Goal: Task Accomplishment & Management: Use online tool/utility

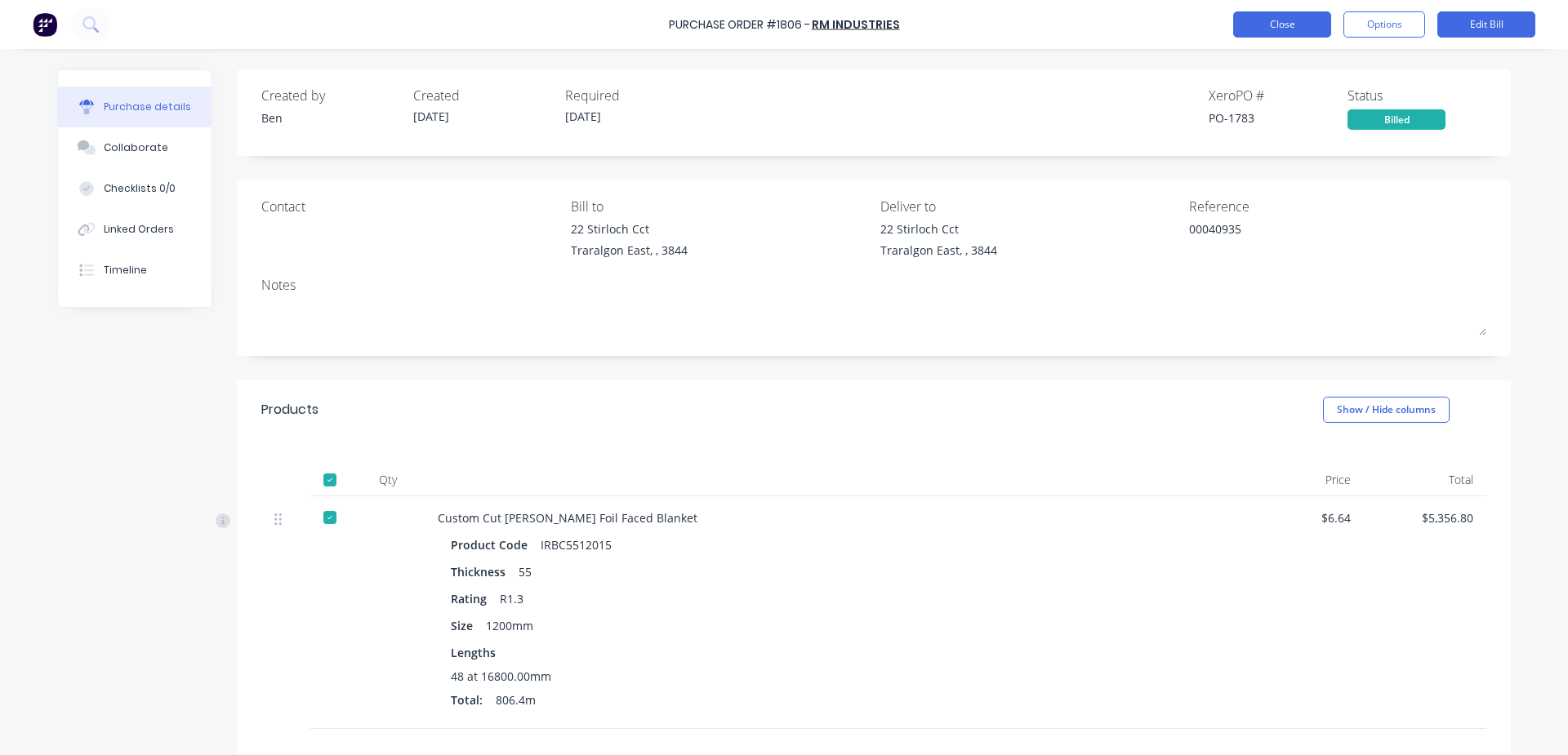
click at [1286, 20] on button "Close" at bounding box center [1282, 24] width 98 height 26
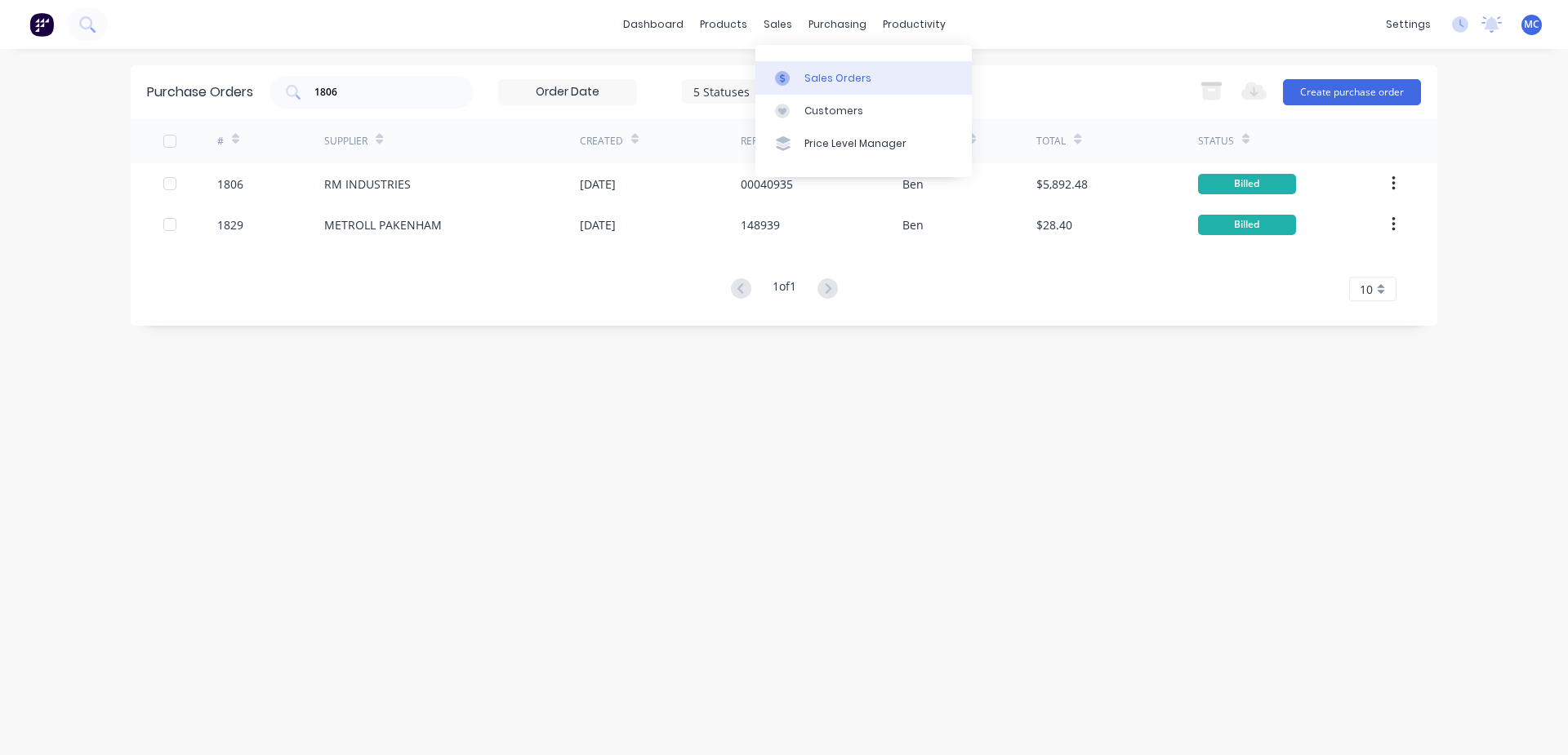
click at [790, 77] on div at bounding box center [786, 79] width 24 height 14
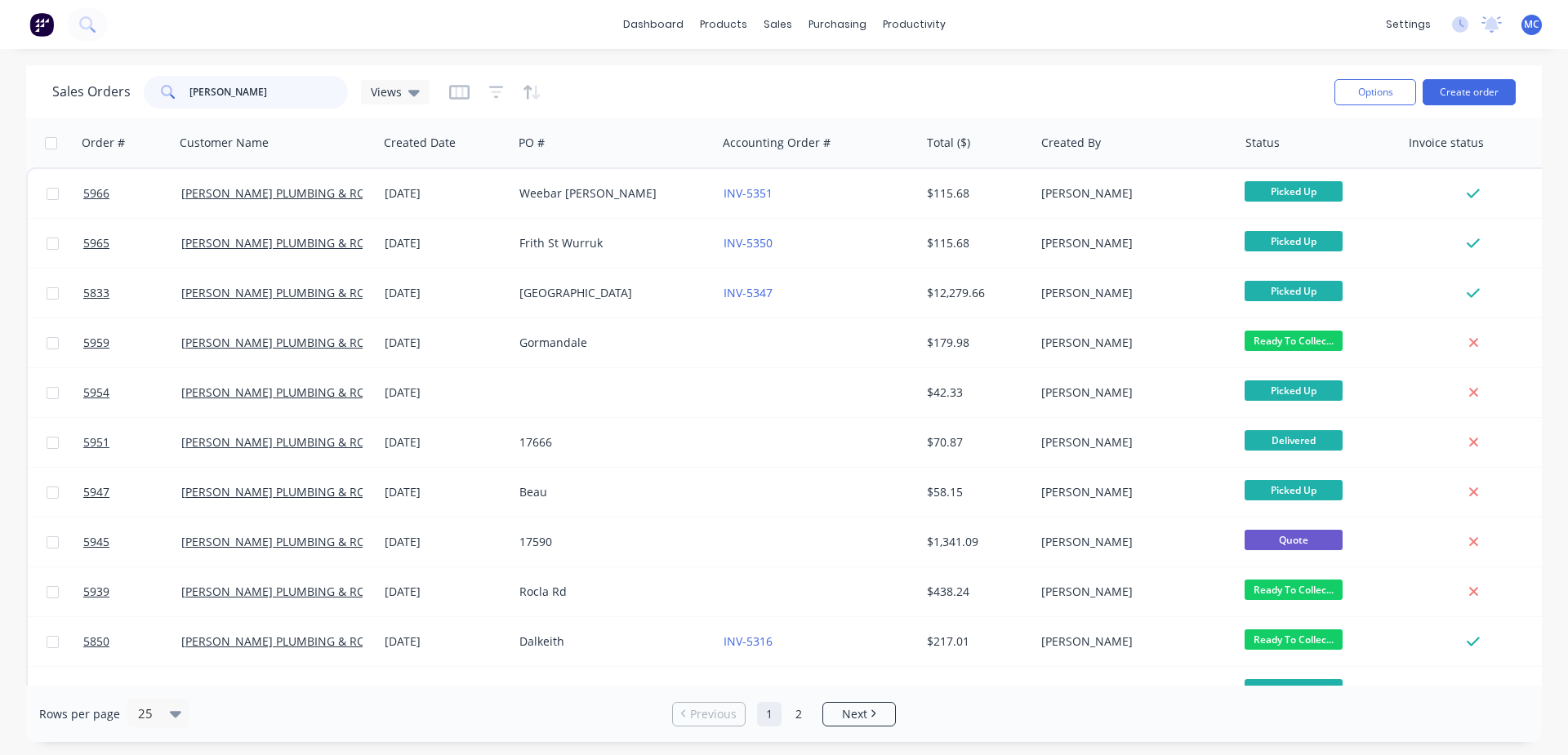
drag, startPoint x: 242, startPoint y: 97, endPoint x: 24, endPoint y: 71, distance: 219.5
click at [24, 71] on div "Sales Orders [PERSON_NAME] Views Options Create order Order # Customer Name Cre…" at bounding box center [784, 403] width 1568 height 676
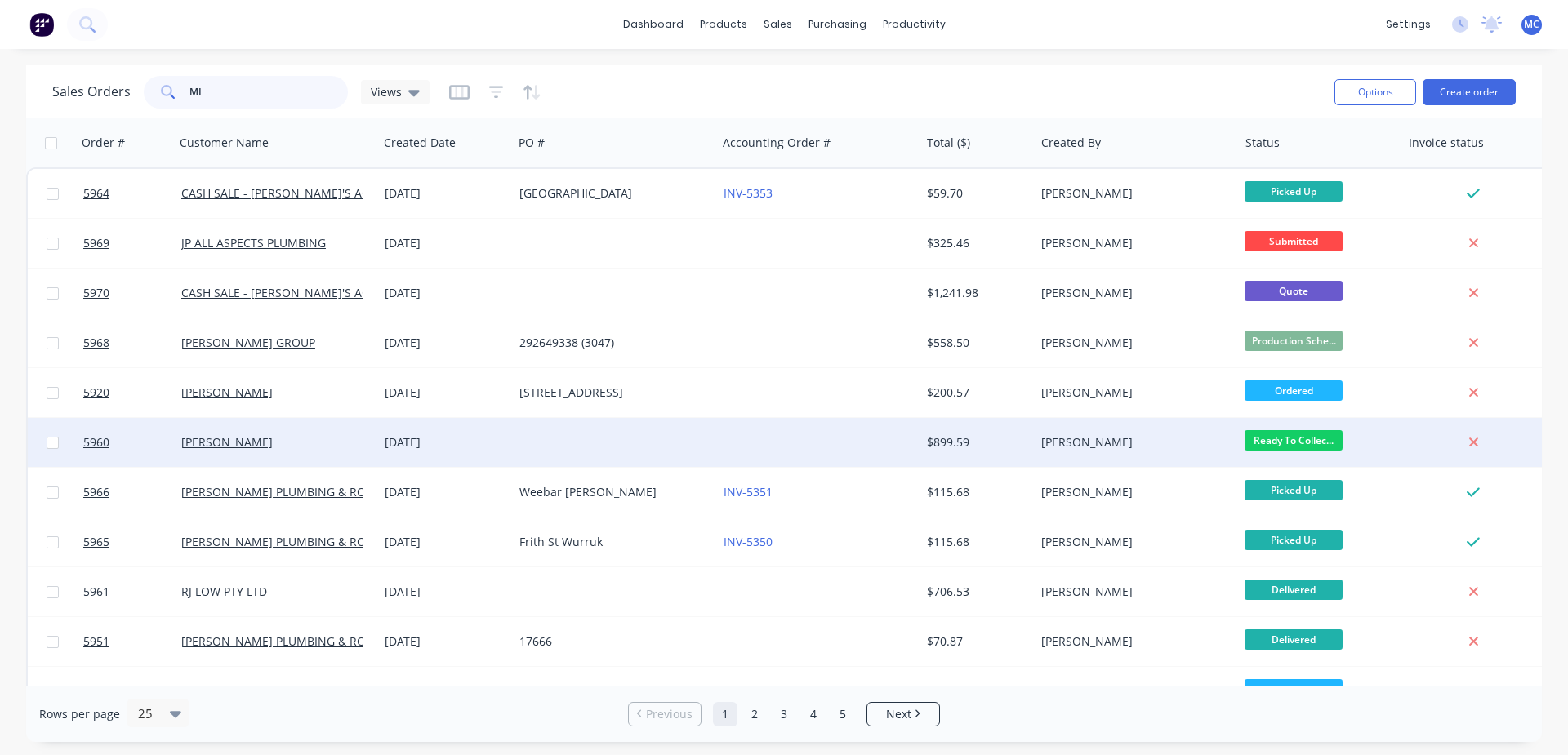
type input "MI"
click at [256, 454] on div "[PERSON_NAME]" at bounding box center [277, 442] width 203 height 49
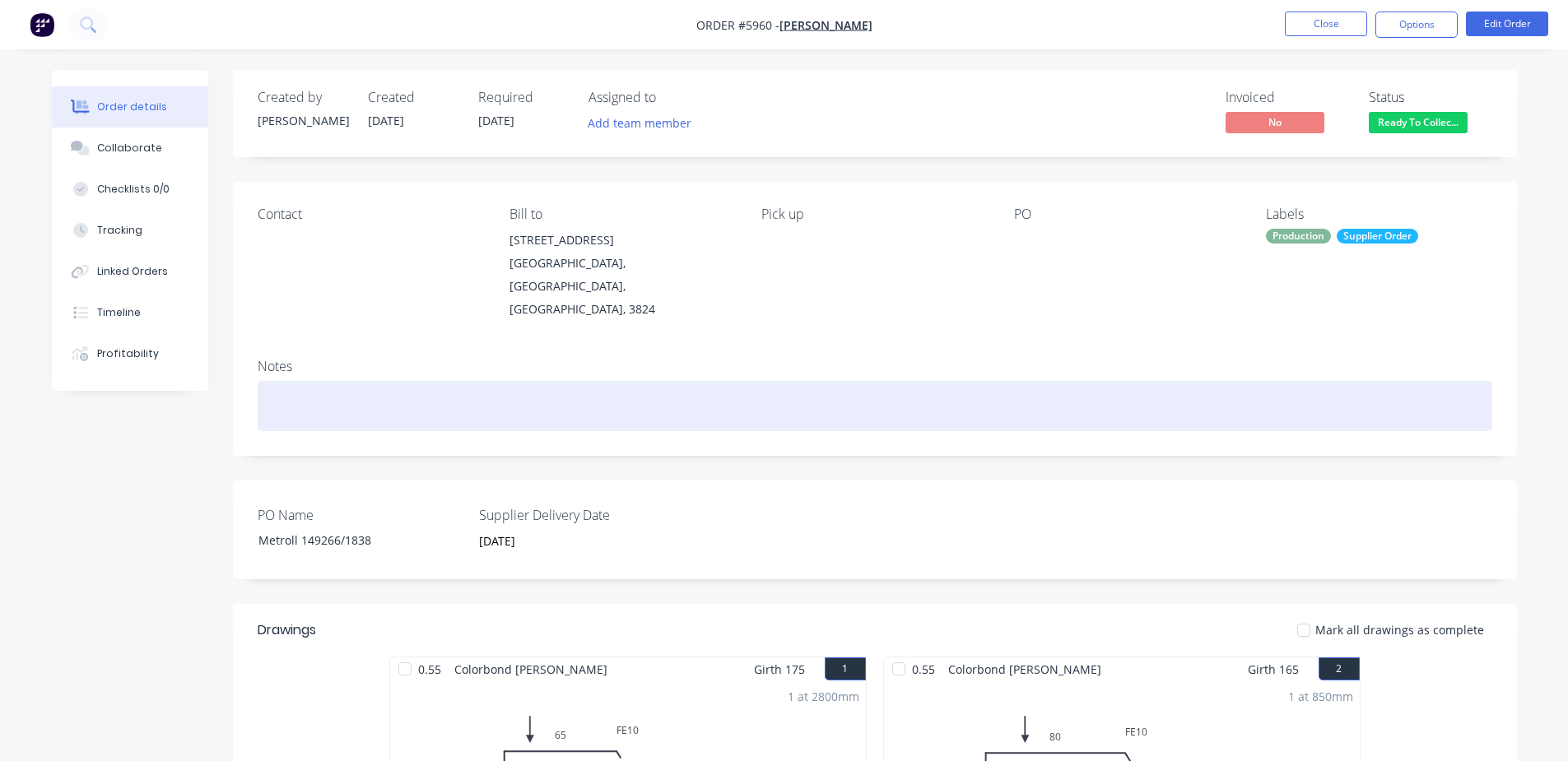
scroll to position [274, 0]
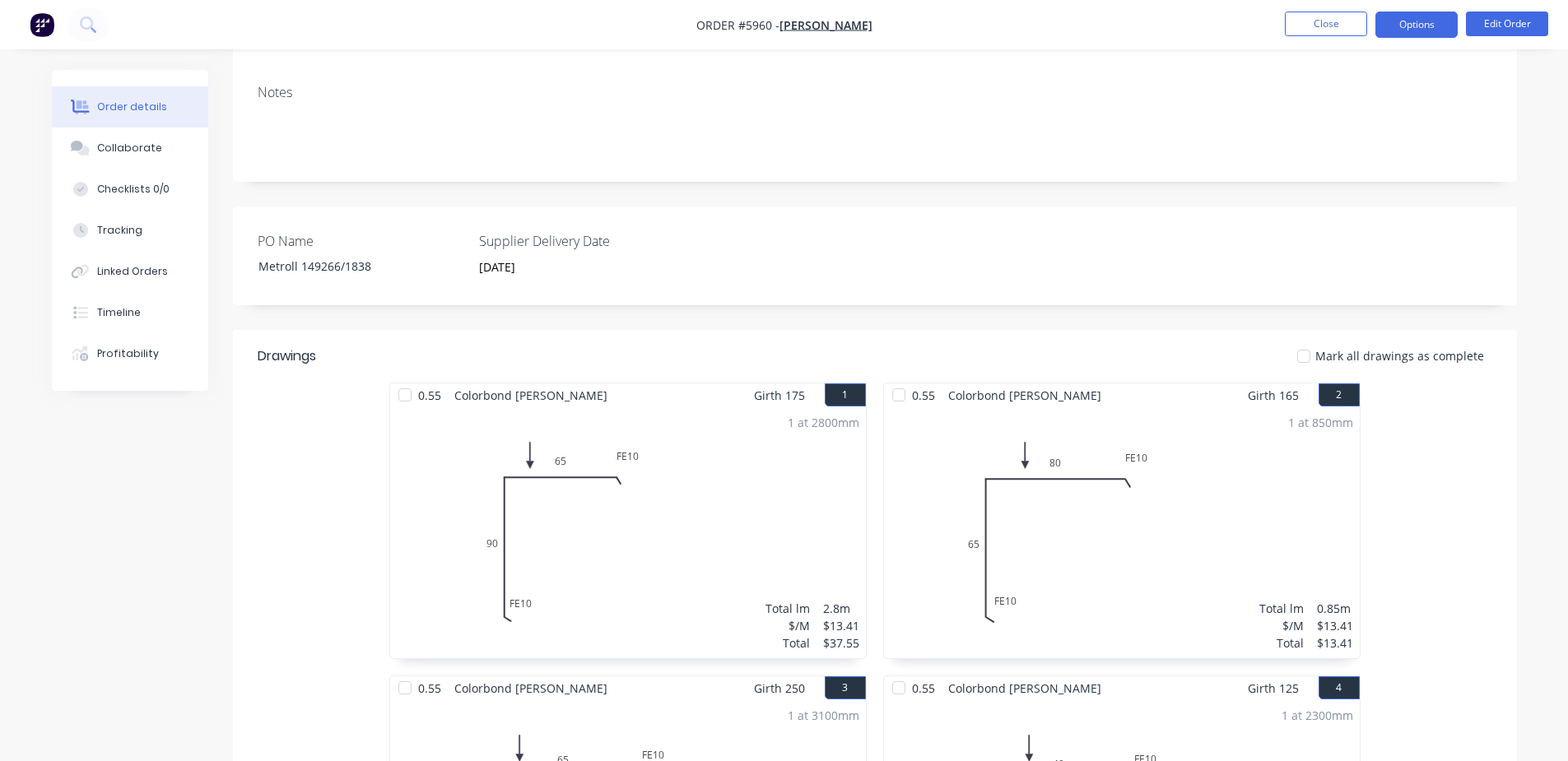
click at [1432, 22] on button "Options" at bounding box center [1416, 24] width 82 height 26
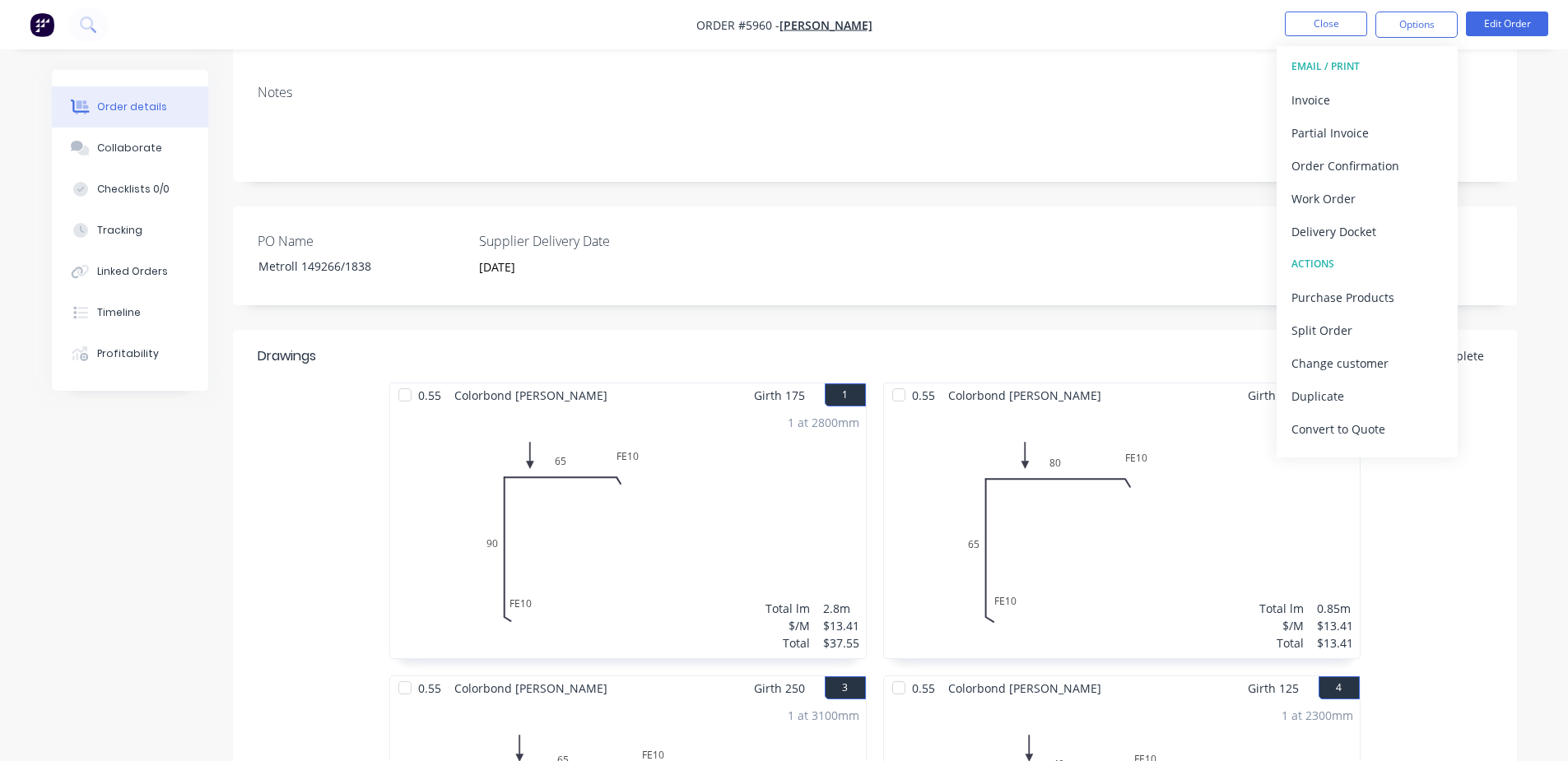
click at [1340, 61] on div "EMAIL / PRINT" at bounding box center [1367, 67] width 151 height 22
click at [1314, 98] on div "Invoice" at bounding box center [1367, 100] width 151 height 24
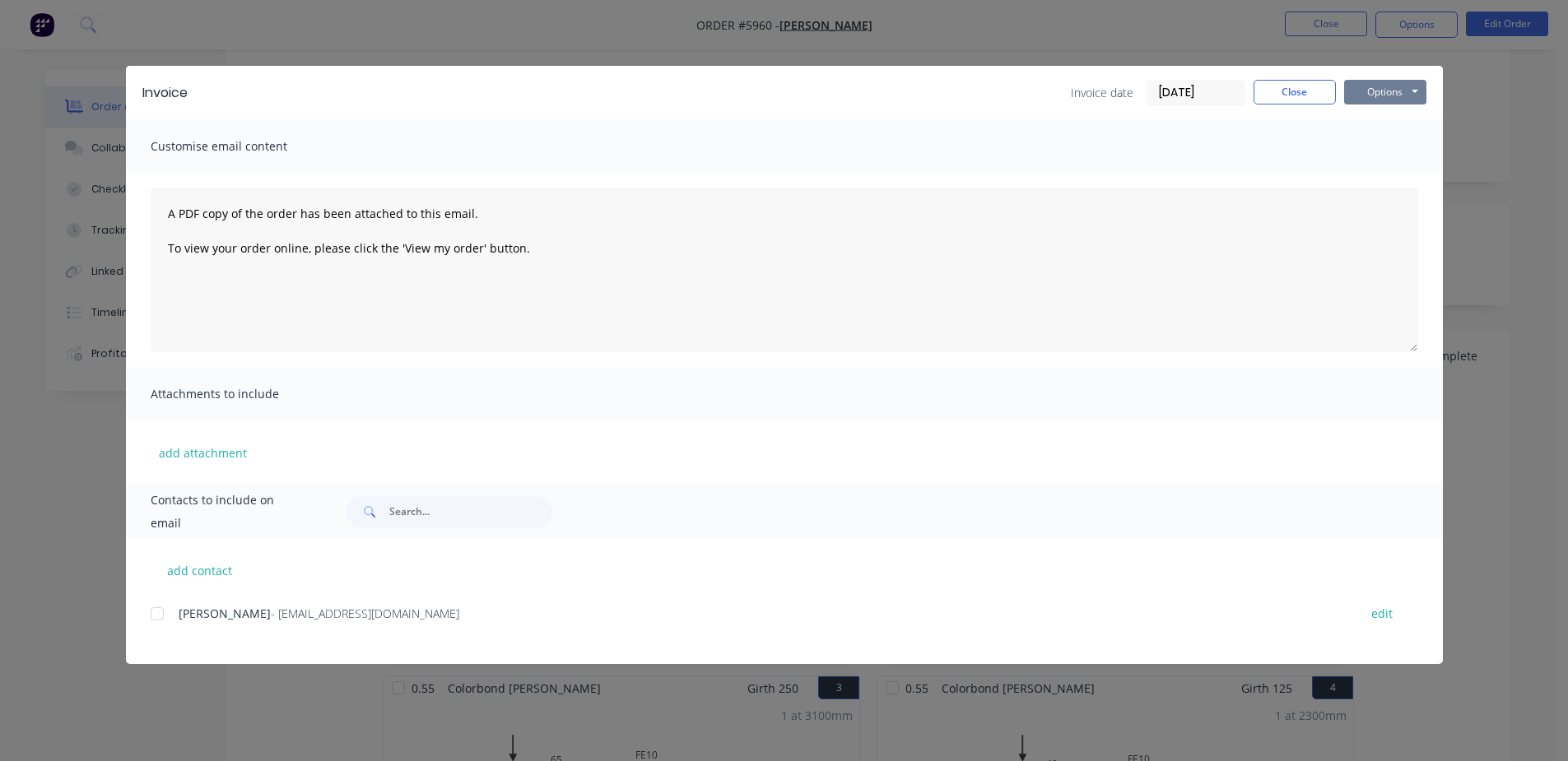
click at [1387, 84] on button "Options" at bounding box center [1384, 92] width 82 height 24
click at [1387, 151] on button "Print" at bounding box center [1396, 148] width 105 height 27
click at [1286, 102] on button "Close" at bounding box center [1294, 92] width 82 height 24
